Goal: Task Accomplishment & Management: Complete application form

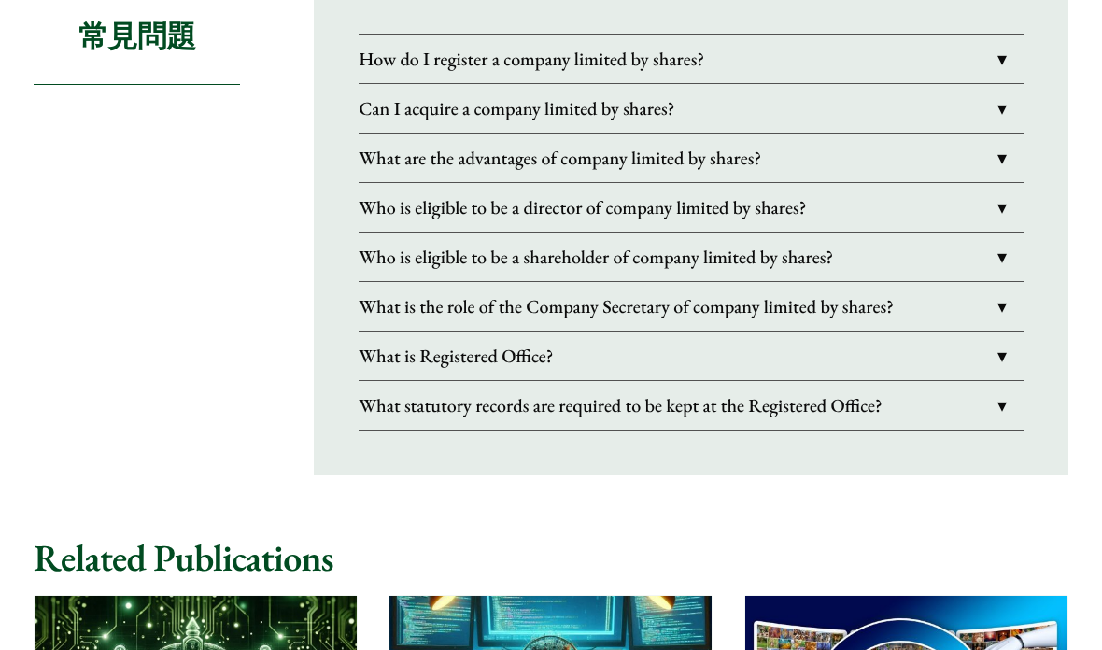
scroll to position [2723, 0]
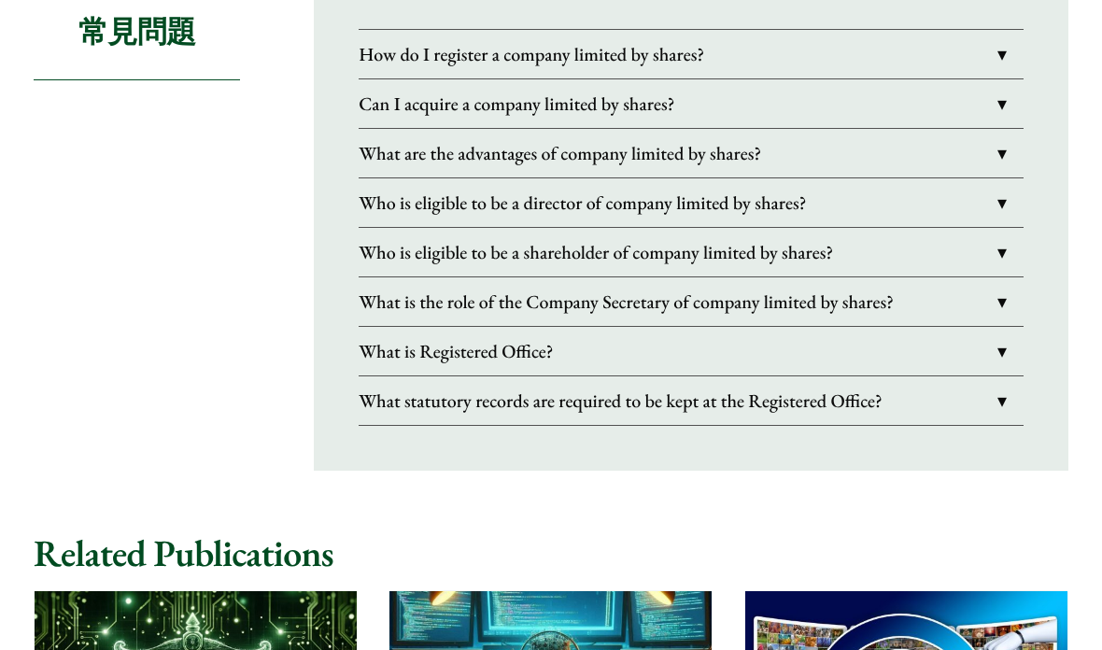
click at [997, 78] on link "How do I register a company limited by shares?" at bounding box center [691, 54] width 665 height 49
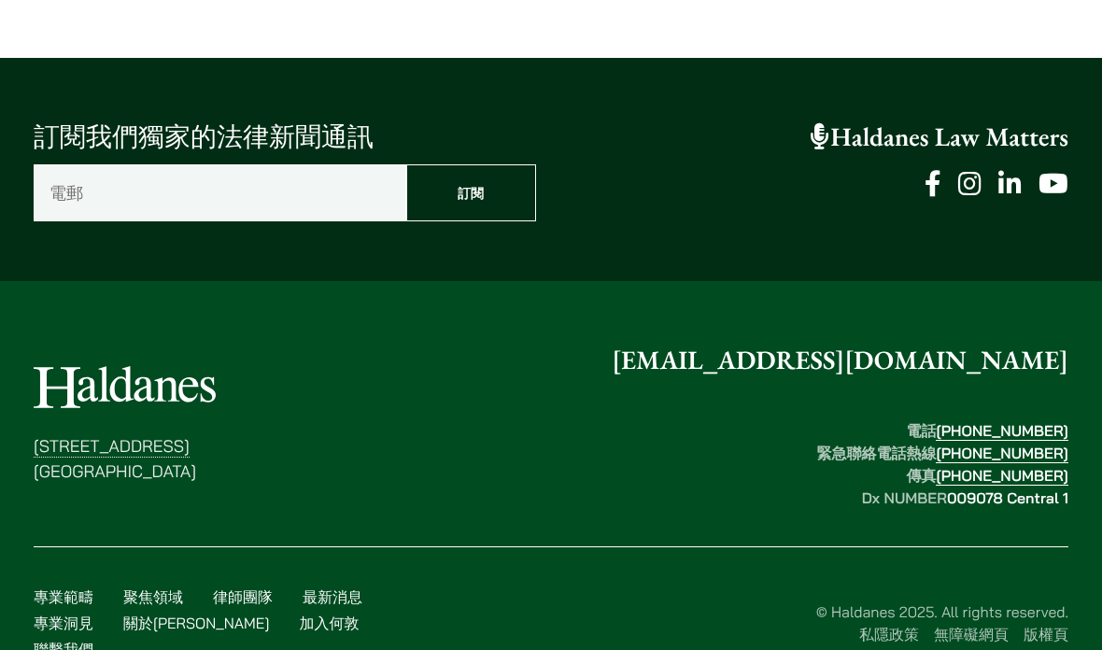
scroll to position [3996, 0]
click at [93, 649] on link "聯繫我們" at bounding box center [64, 649] width 60 height 19
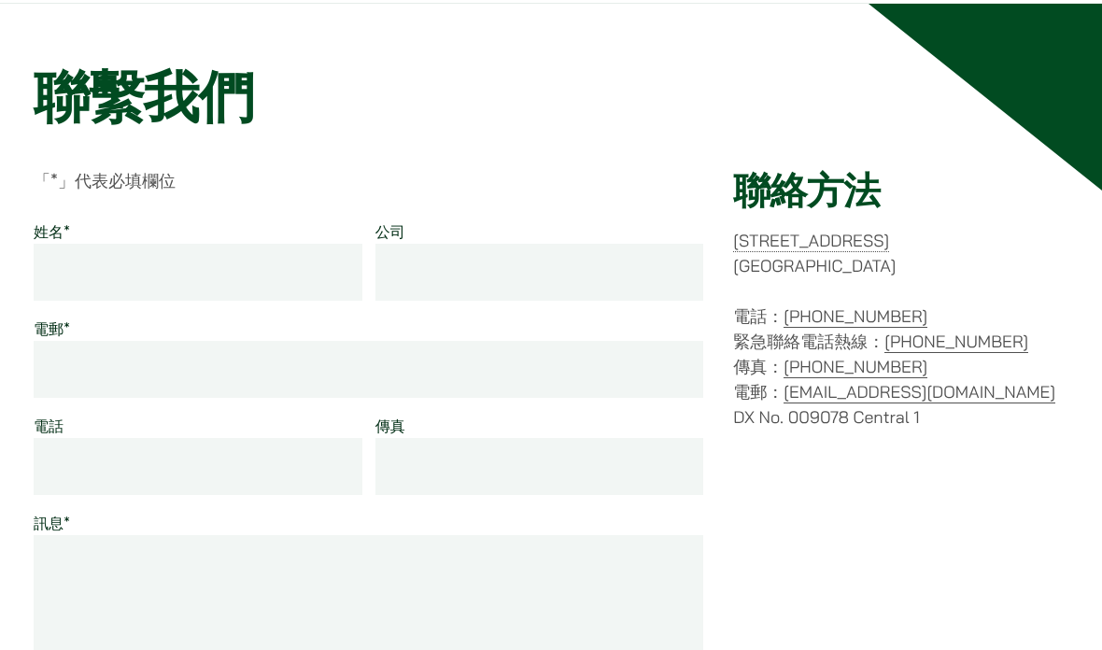
scroll to position [139, 0]
click at [227, 297] on input "姓名 *" at bounding box center [198, 272] width 329 height 57
type input "孫"
click at [170, 382] on input "電郵 *" at bounding box center [369, 369] width 670 height 57
type input "[EMAIL_ADDRESS][DOMAIN_NAME]"
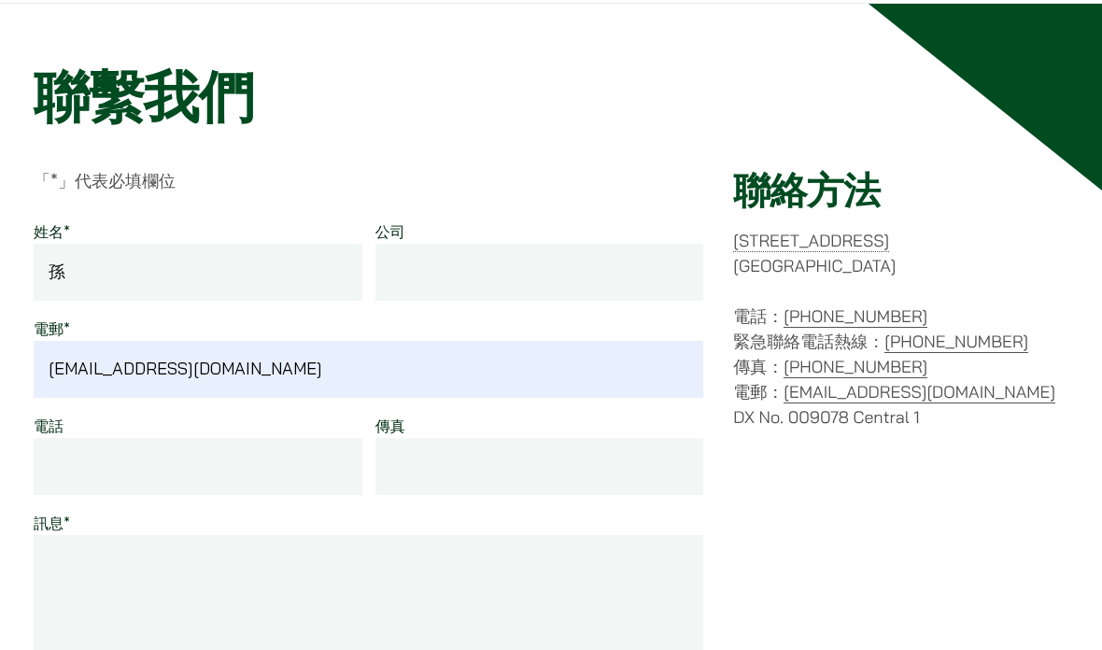
type textarea "你"
type textarea "H"
type textarea "I"
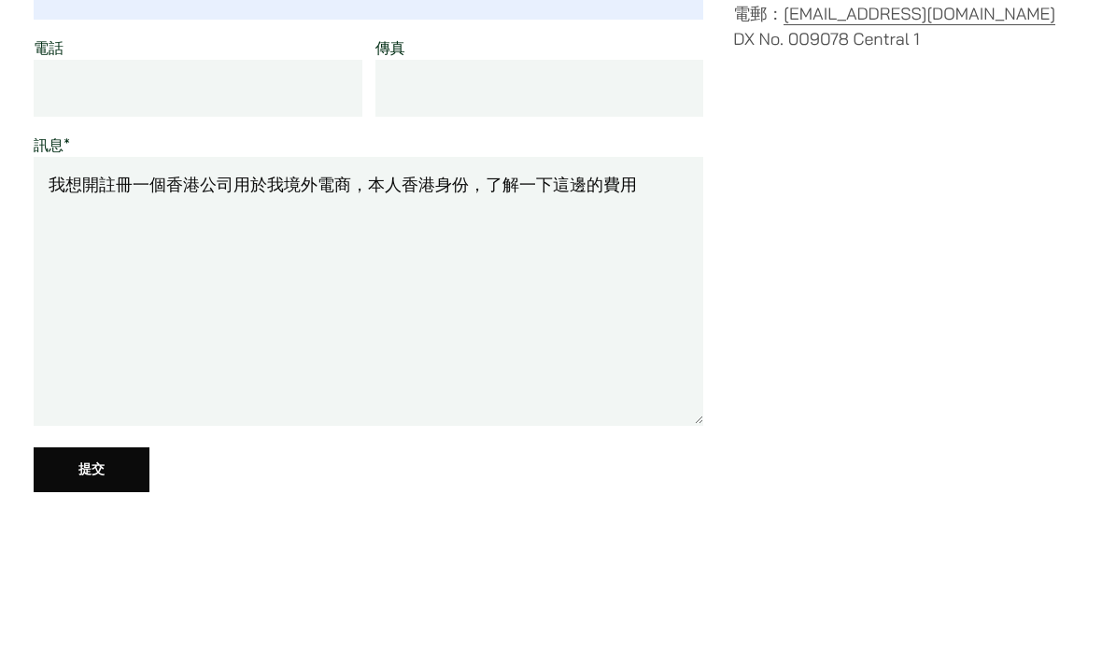
scroll to position [513, 0]
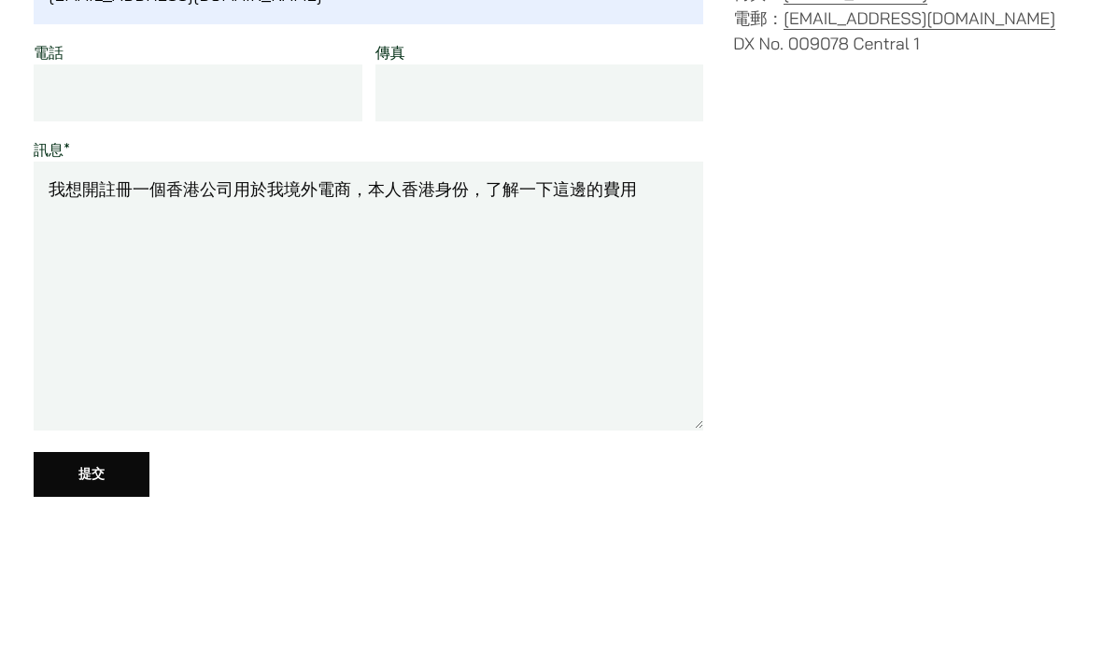
click at [205, 375] on textarea "我想開註冊一個香港公司用於我境外電商，本人香港身份，了解一下這邊的費用" at bounding box center [369, 296] width 670 height 269
type textarea "我想開註冊一個香港公司用於我境外電商，本人香港身份，了解一下這邊的費用，謝謝"
click at [119, 491] on input "提交" at bounding box center [92, 474] width 116 height 45
